Goal: Find specific page/section: Find specific page/section

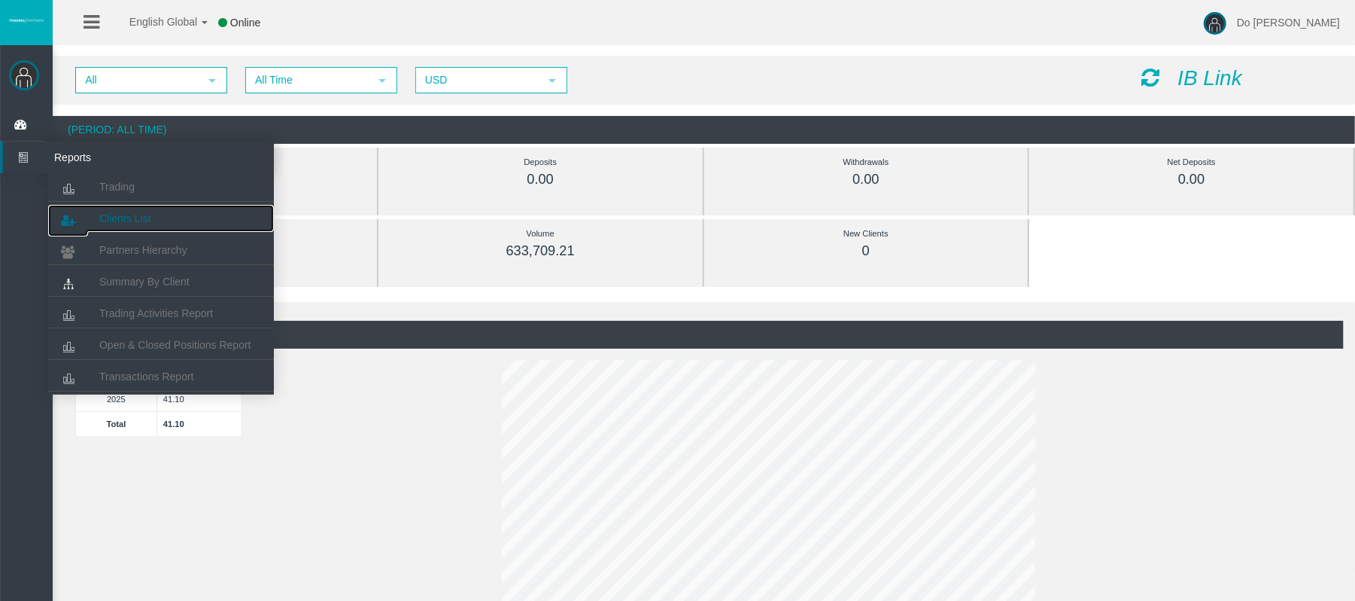
click at [116, 205] on link "Clients List" at bounding box center [161, 218] width 226 height 27
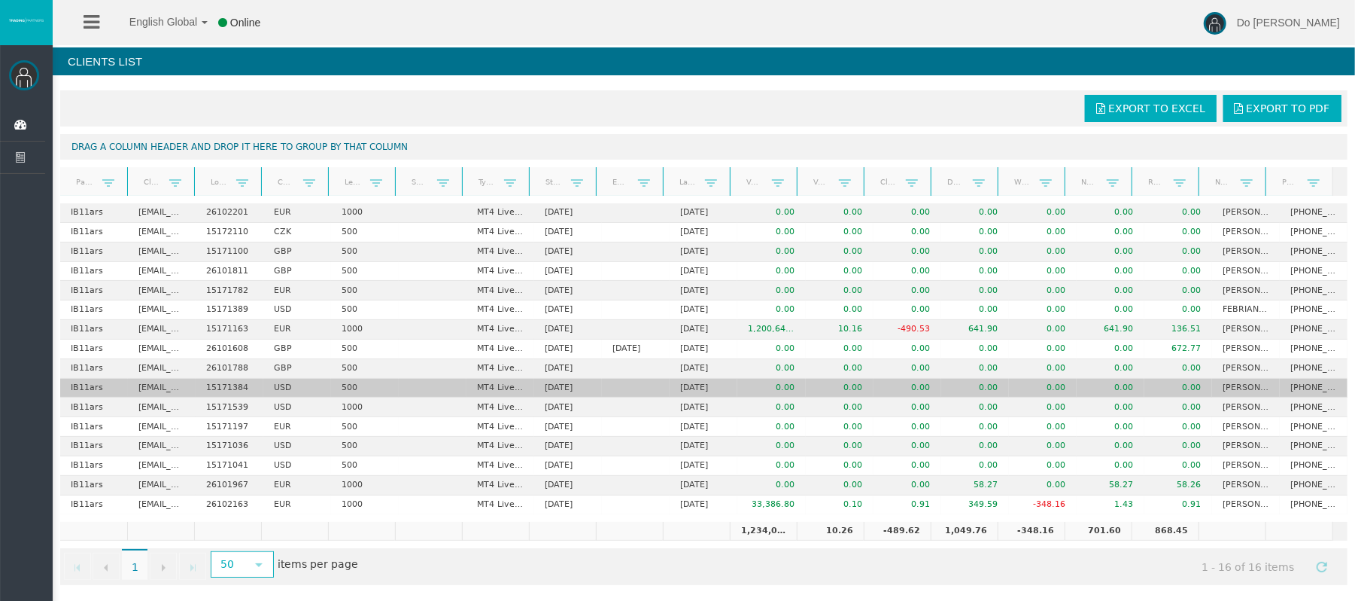
scroll to position [5, 0]
